Goal: Check status: Check status

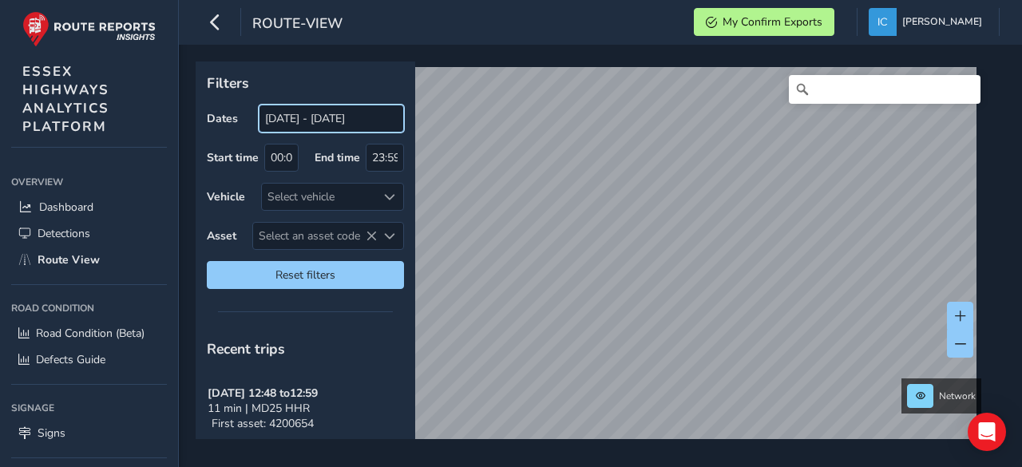
click at [292, 121] on input "[DATE] - [DATE]" at bounding box center [331, 119] width 145 height 28
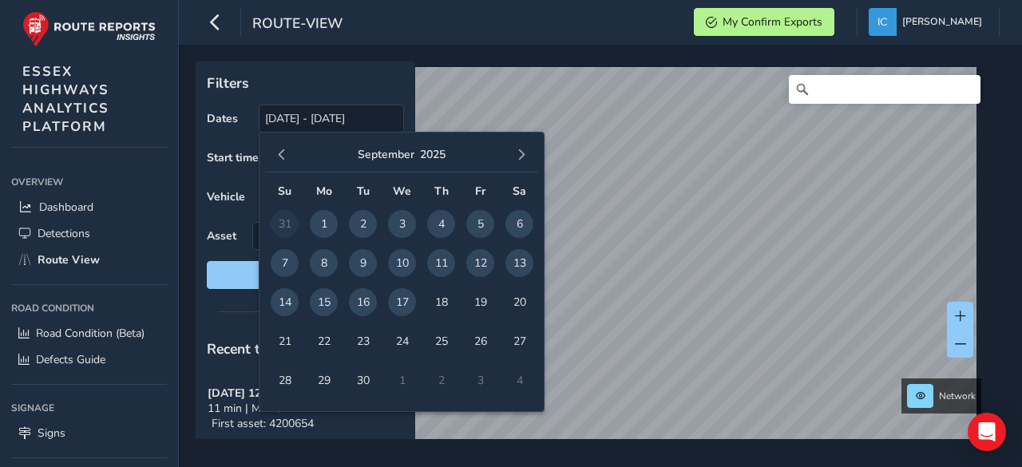
click at [403, 301] on span "17" at bounding box center [402, 302] width 28 height 28
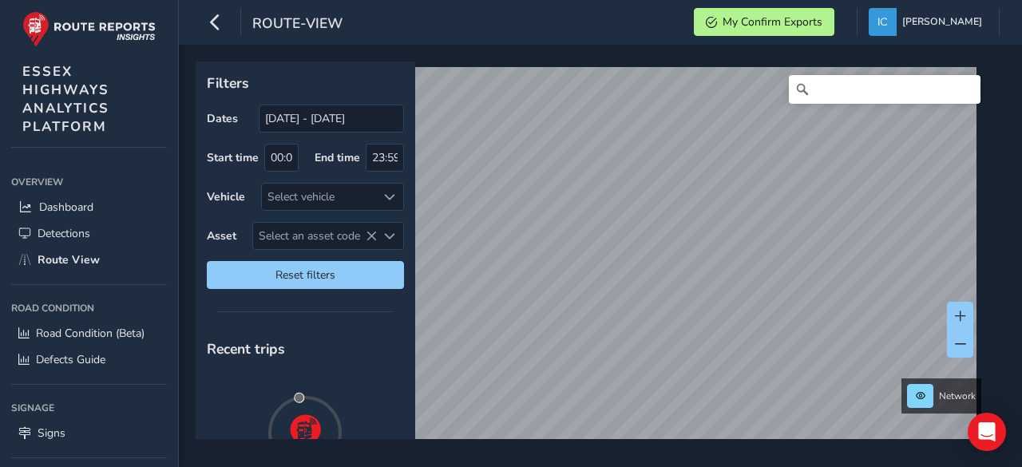
type input "[DATE] - [DATE]"
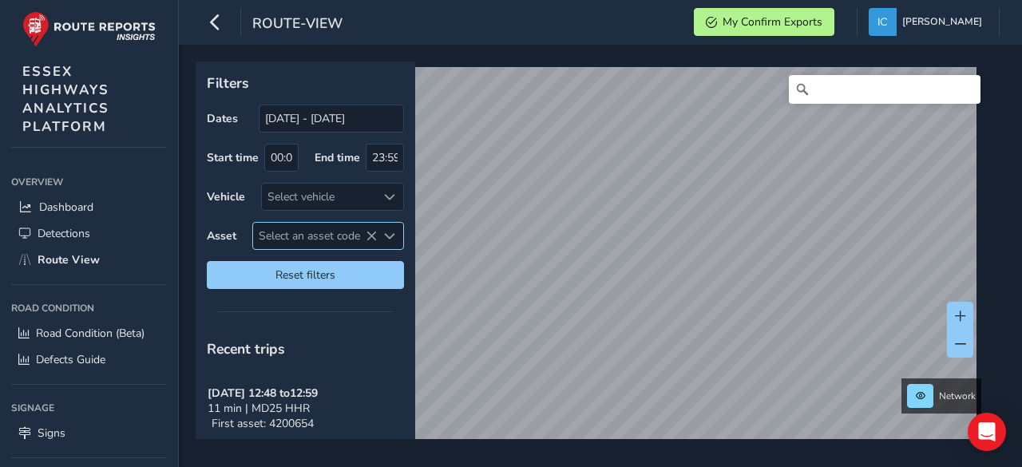
click at [283, 238] on span "Select an asset code" at bounding box center [315, 236] width 124 height 26
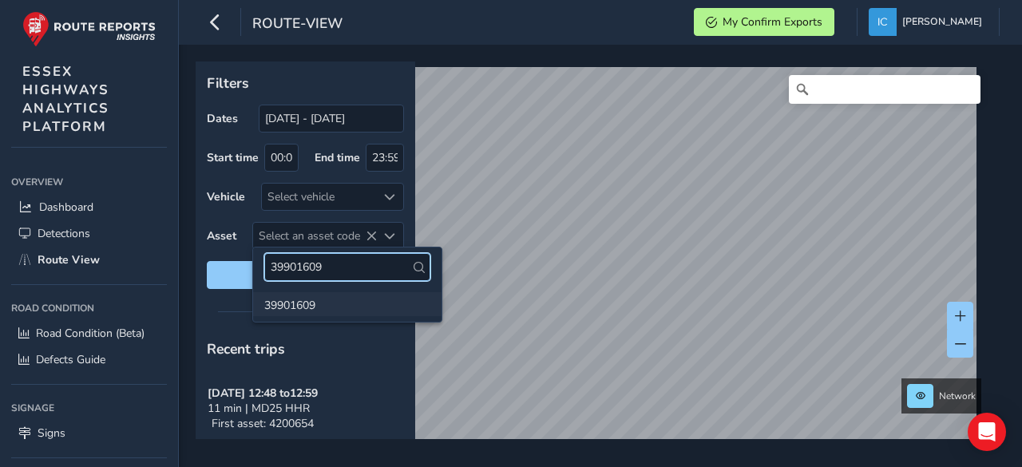
type input "39901609"
click at [287, 304] on li "39901609" at bounding box center [347, 304] width 188 height 24
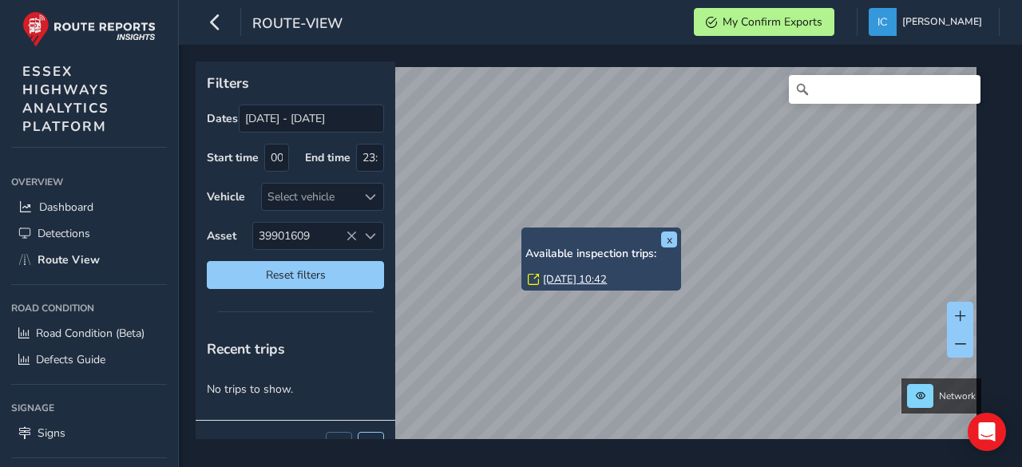
click at [578, 282] on link "[DATE] 10:42" at bounding box center [575, 279] width 64 height 14
